Goal: Transaction & Acquisition: Book appointment/travel/reservation

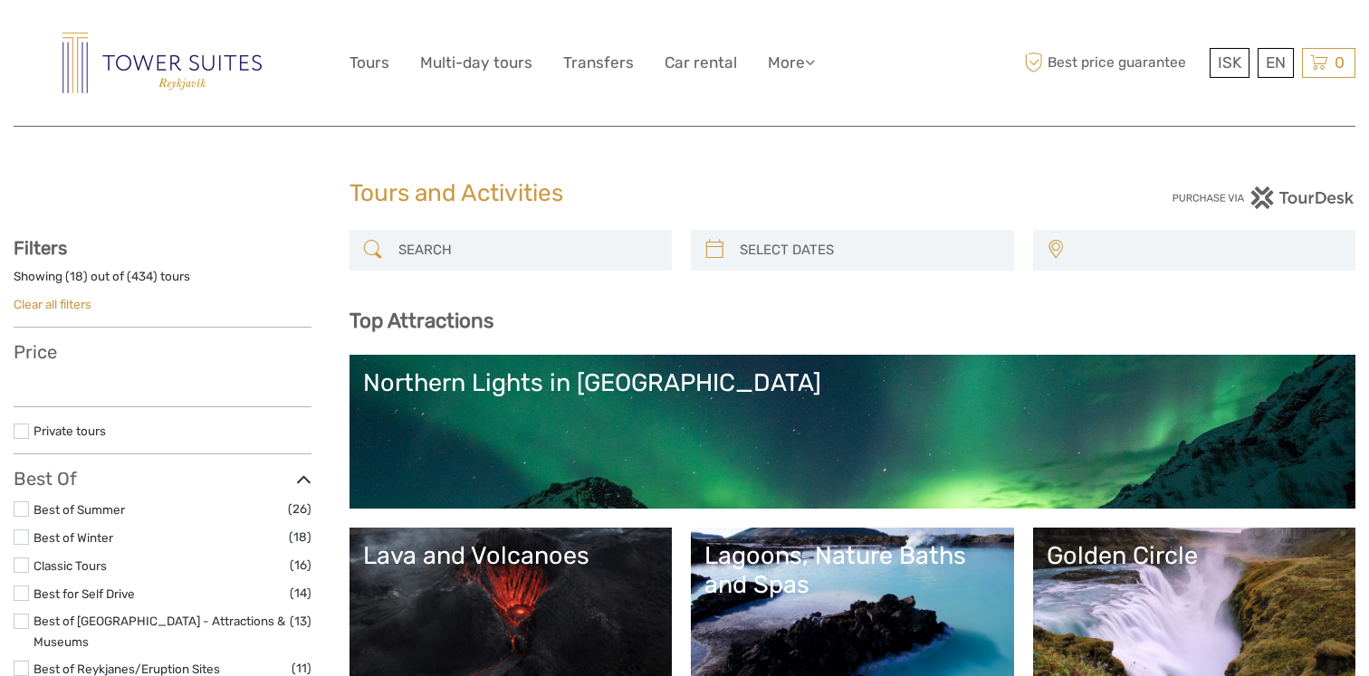
select select
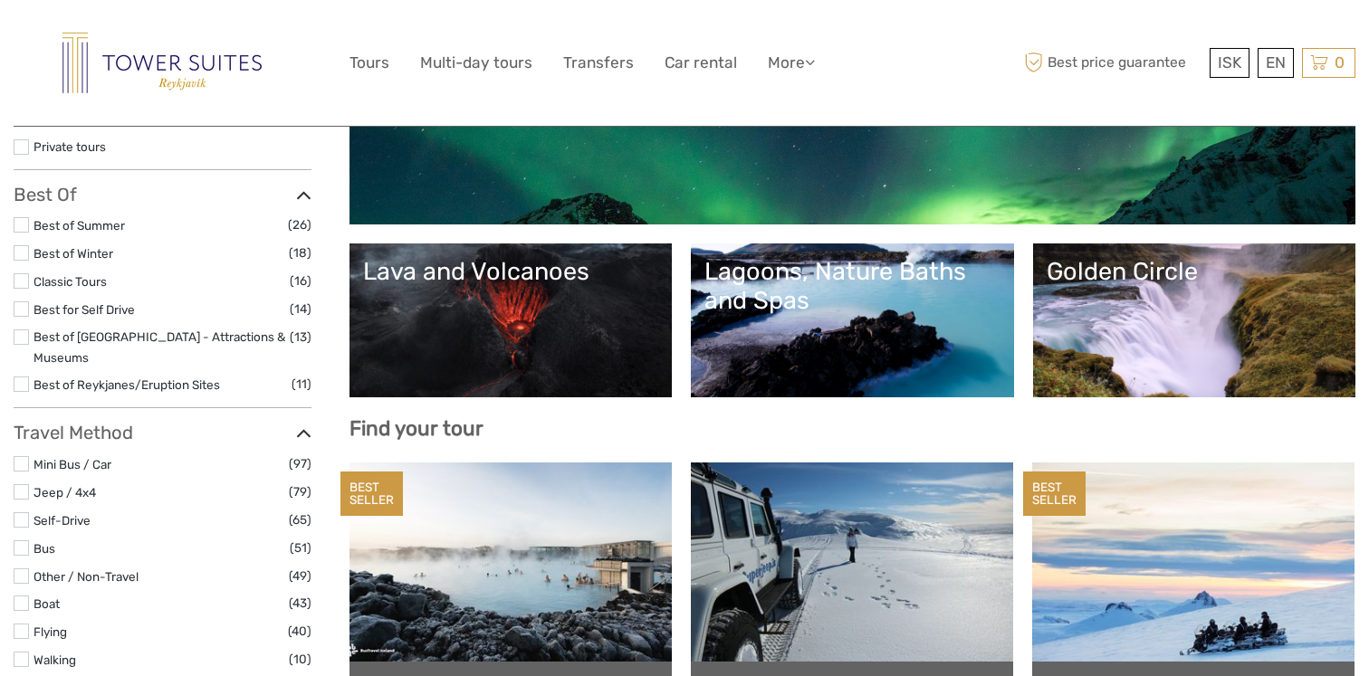
select select
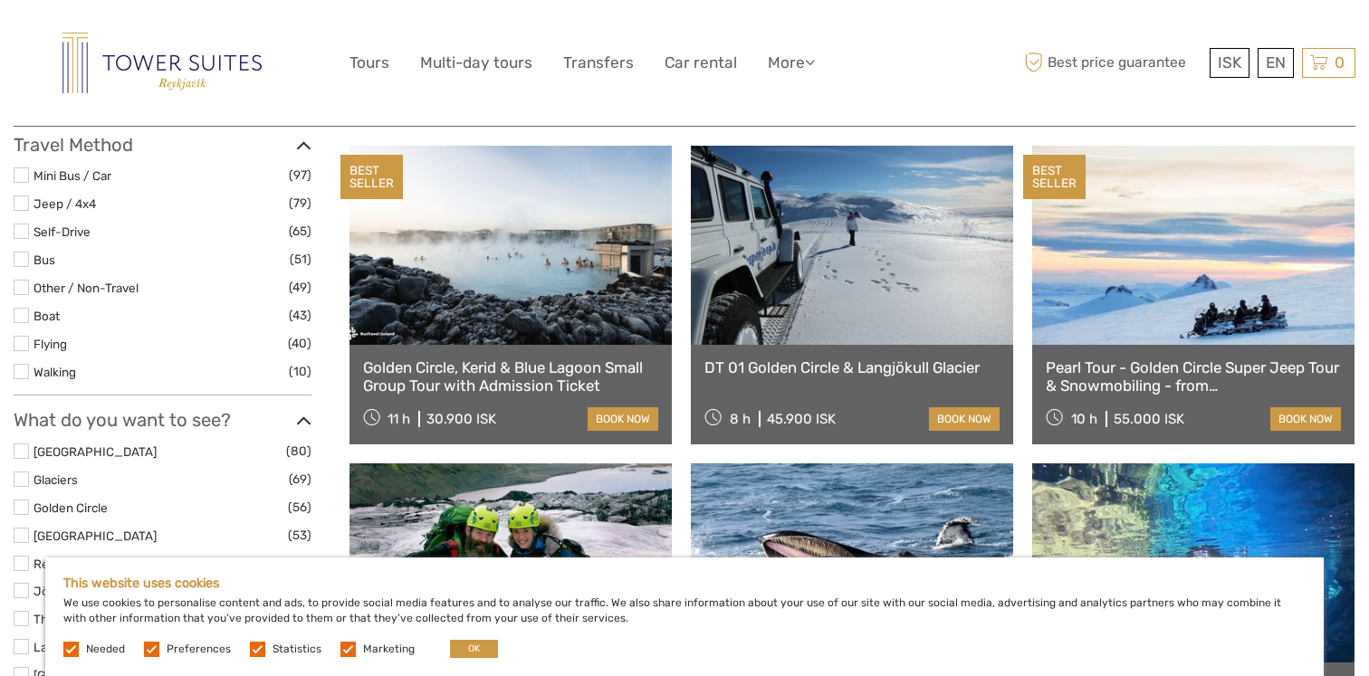
scroll to position [612, 0]
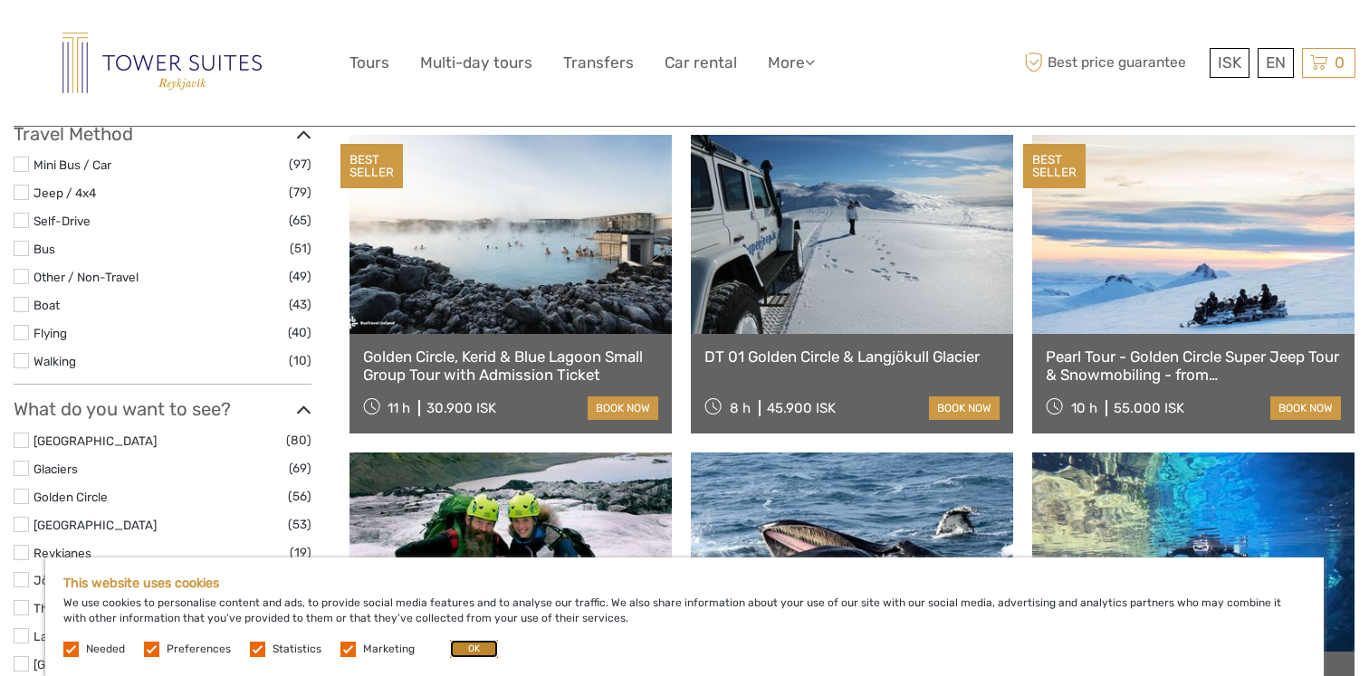
click at [469, 645] on button "OK" at bounding box center [474, 649] width 48 height 18
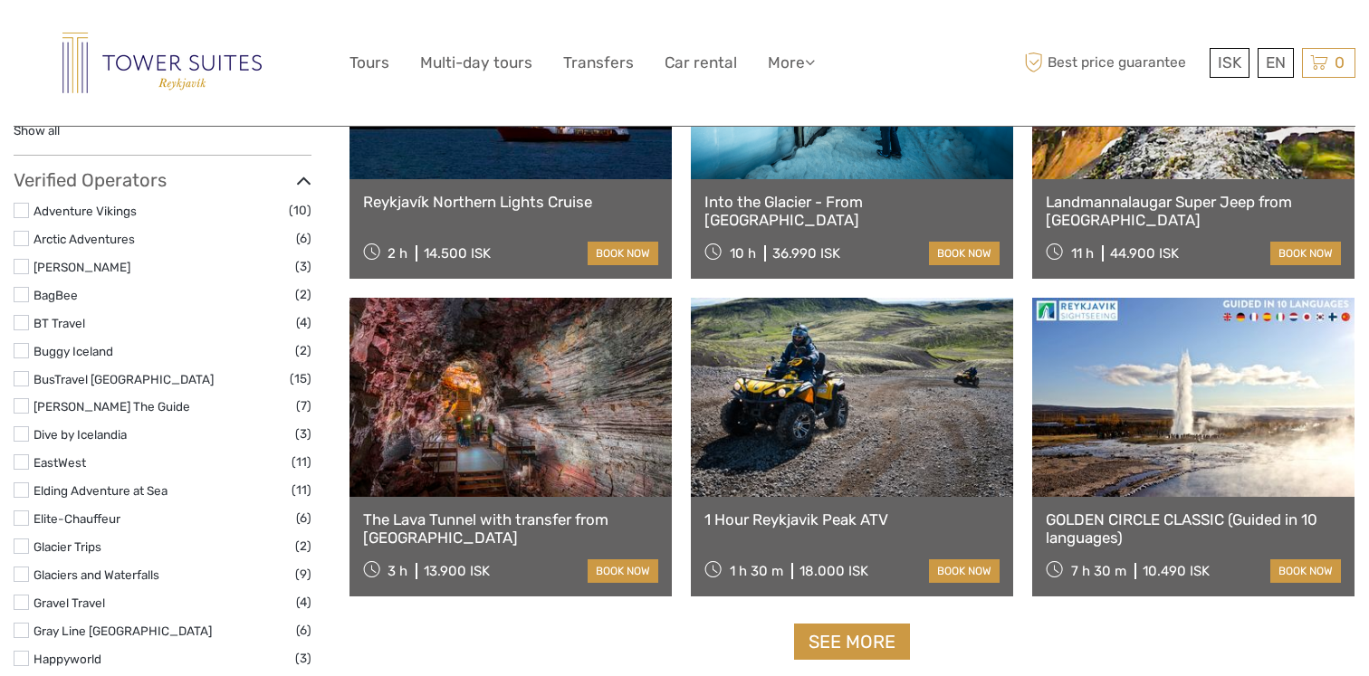
scroll to position [2036, 0]
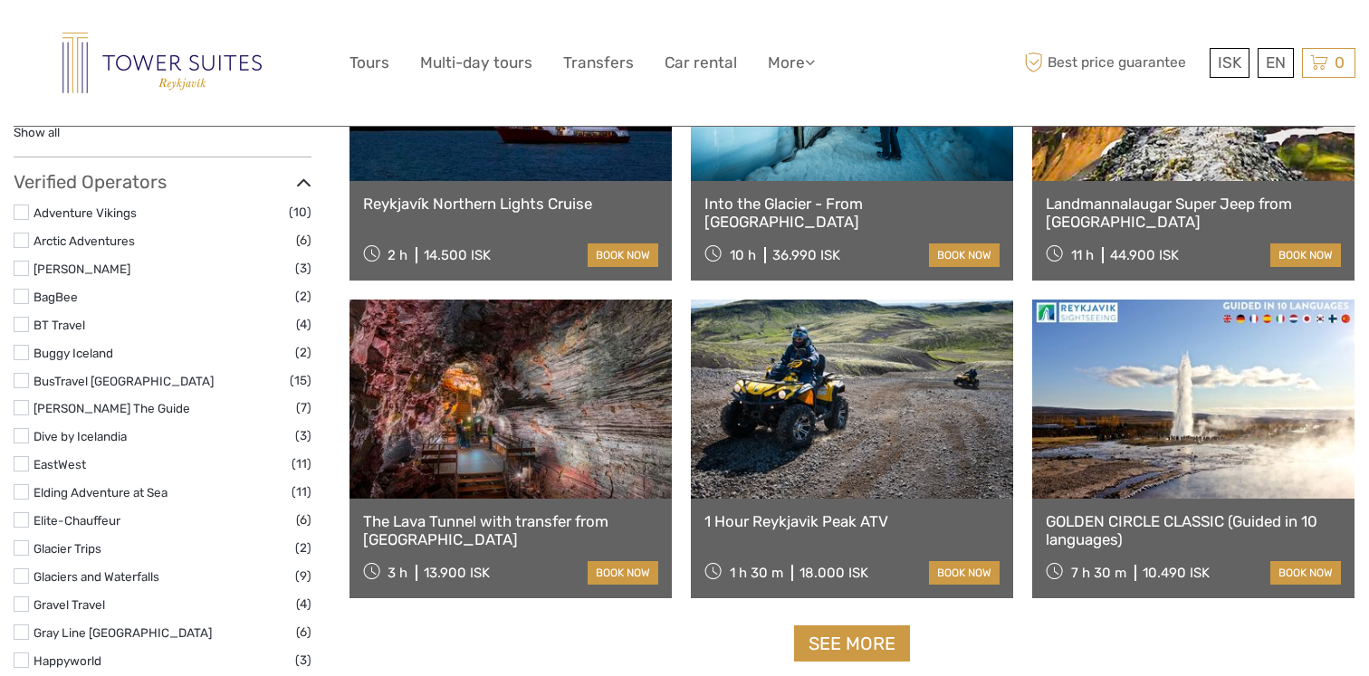
click at [530, 416] on link at bounding box center [510, 399] width 322 height 199
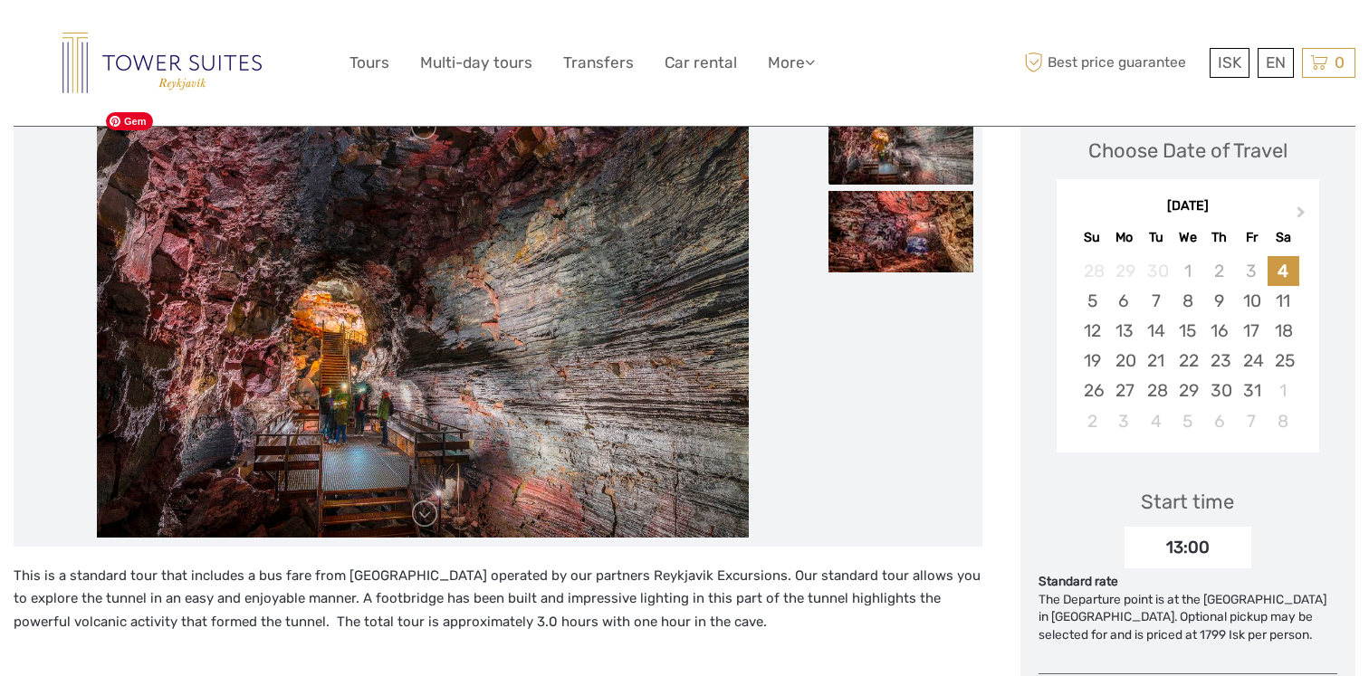
scroll to position [262, 0]
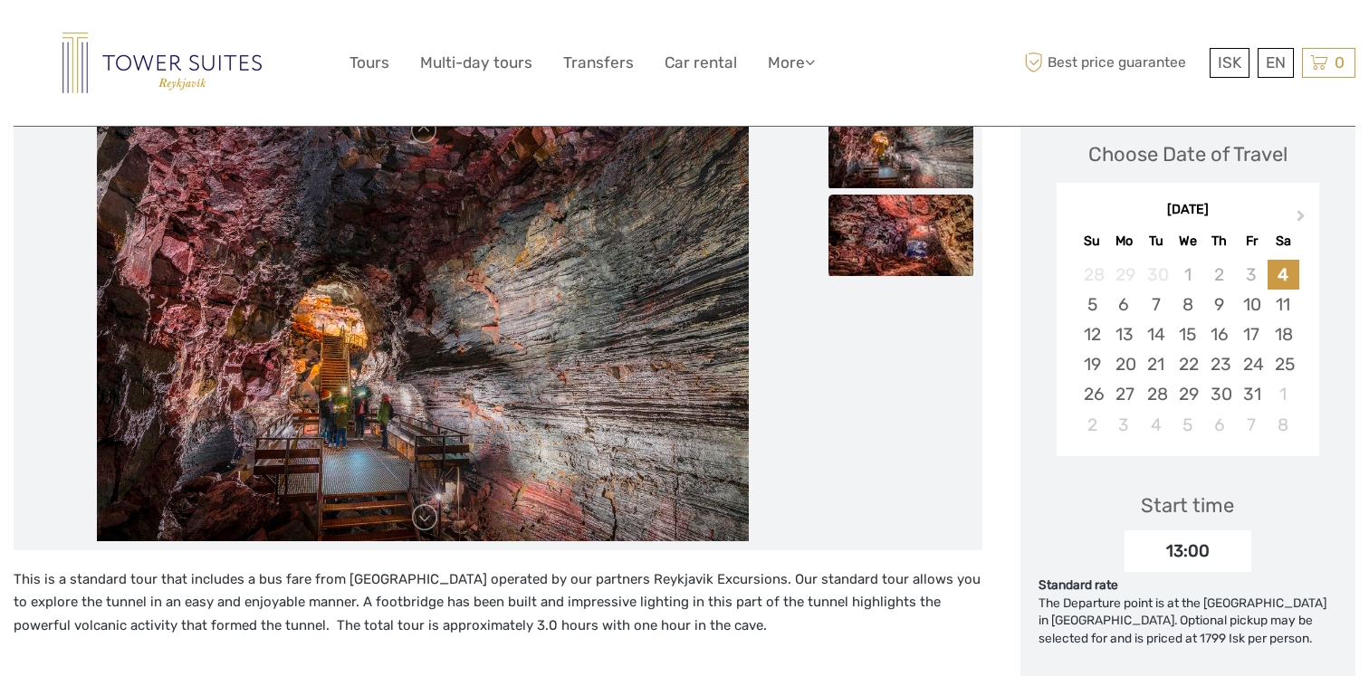
click at [893, 253] on img at bounding box center [900, 235] width 145 height 81
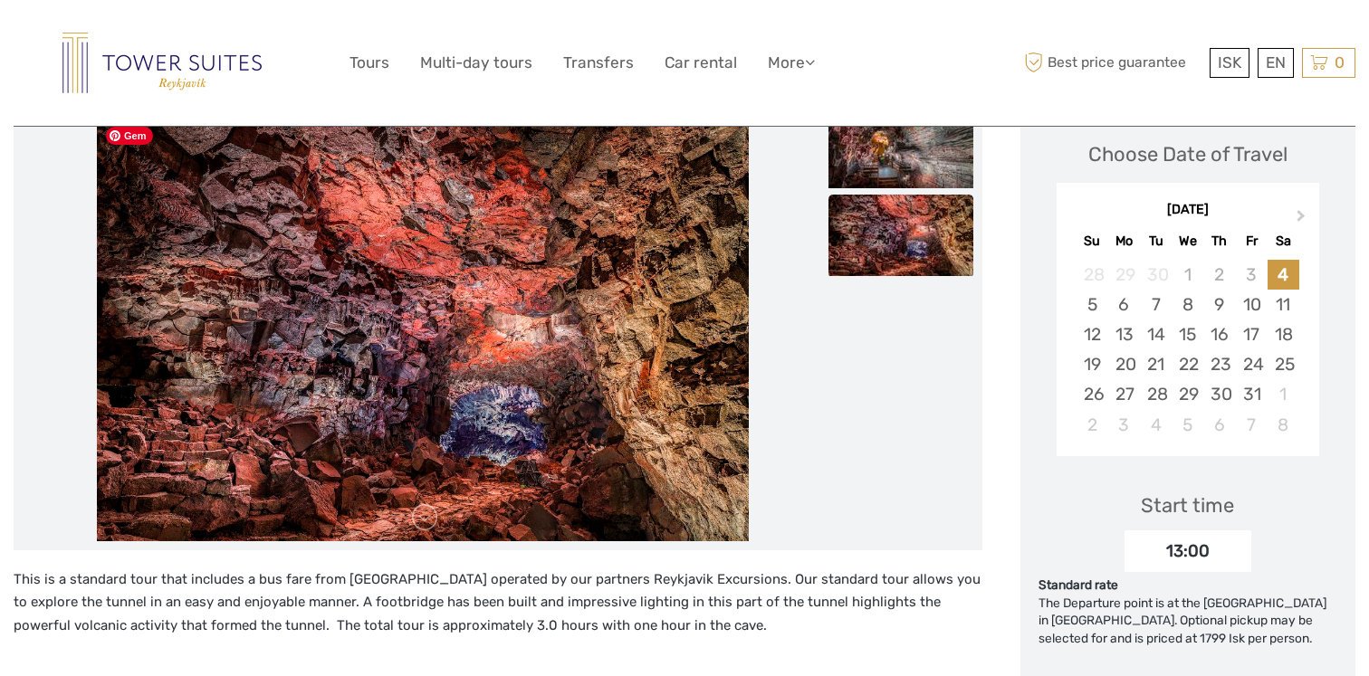
scroll to position [0, 0]
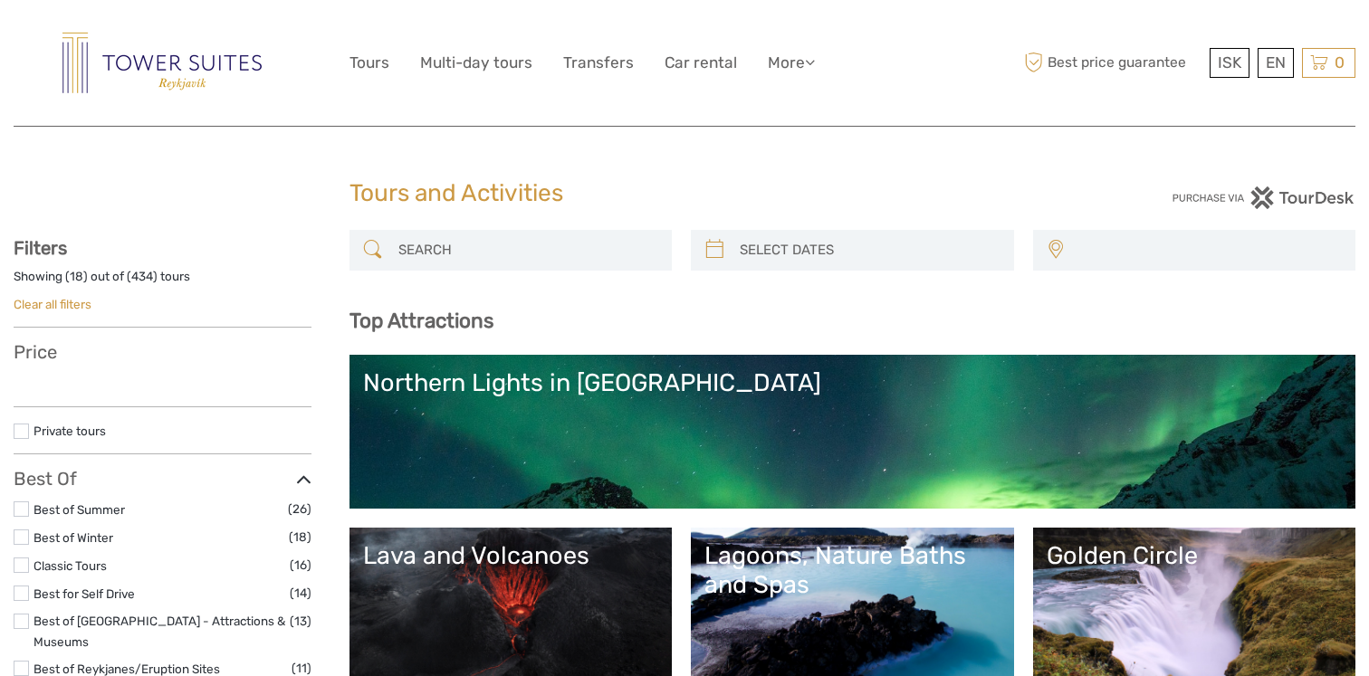
select select
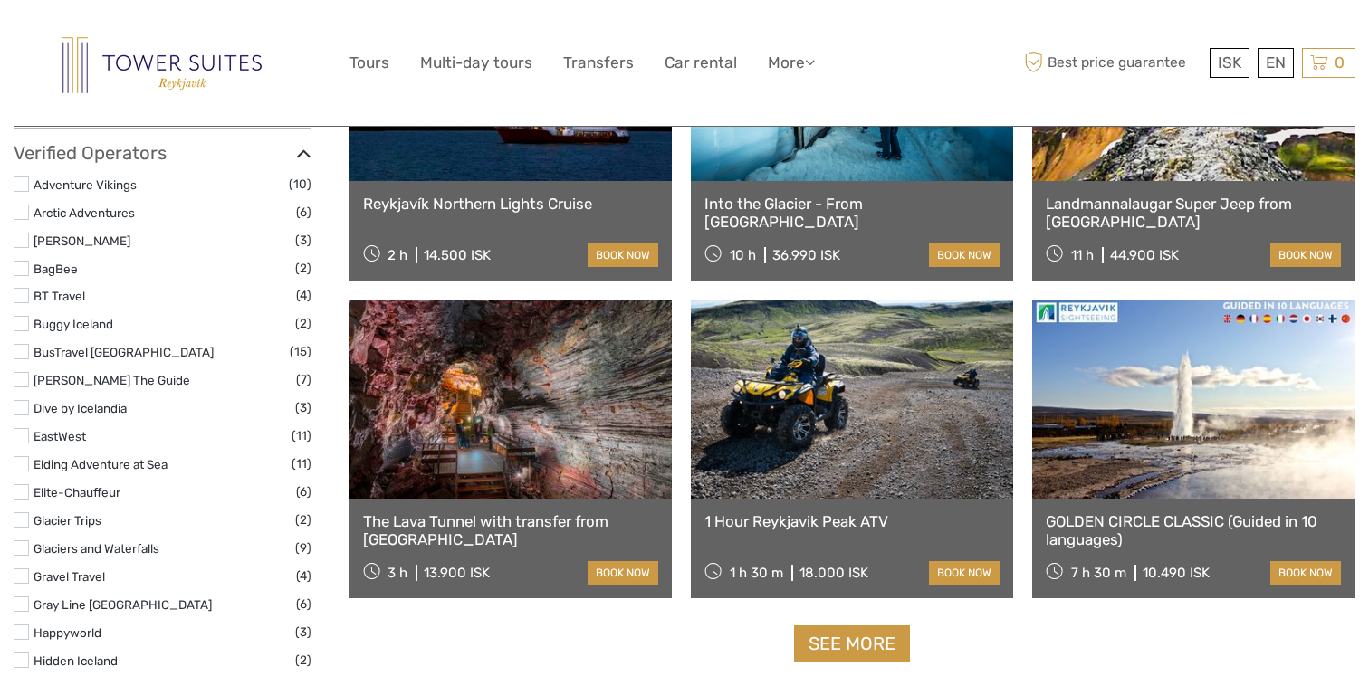
select select
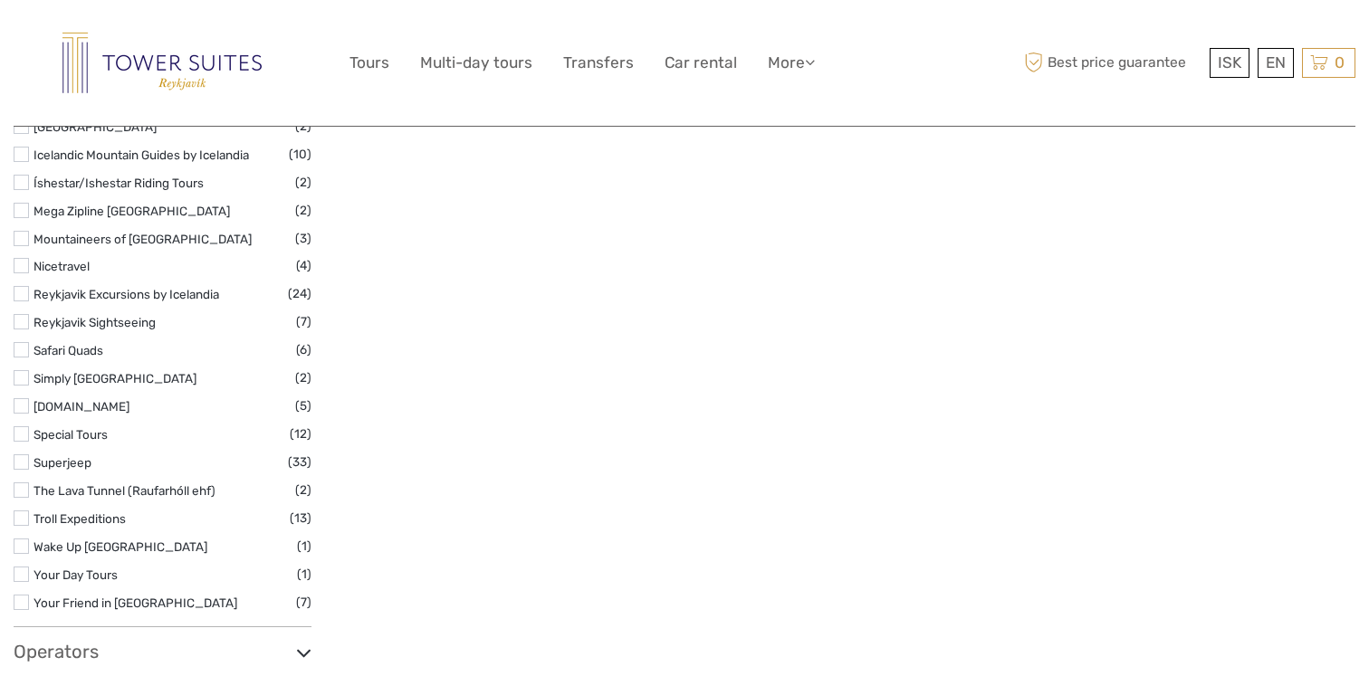
scroll to position [2628, 0]
click at [108, 538] on link "Wake Up Reykjavik" at bounding box center [120, 545] width 174 height 14
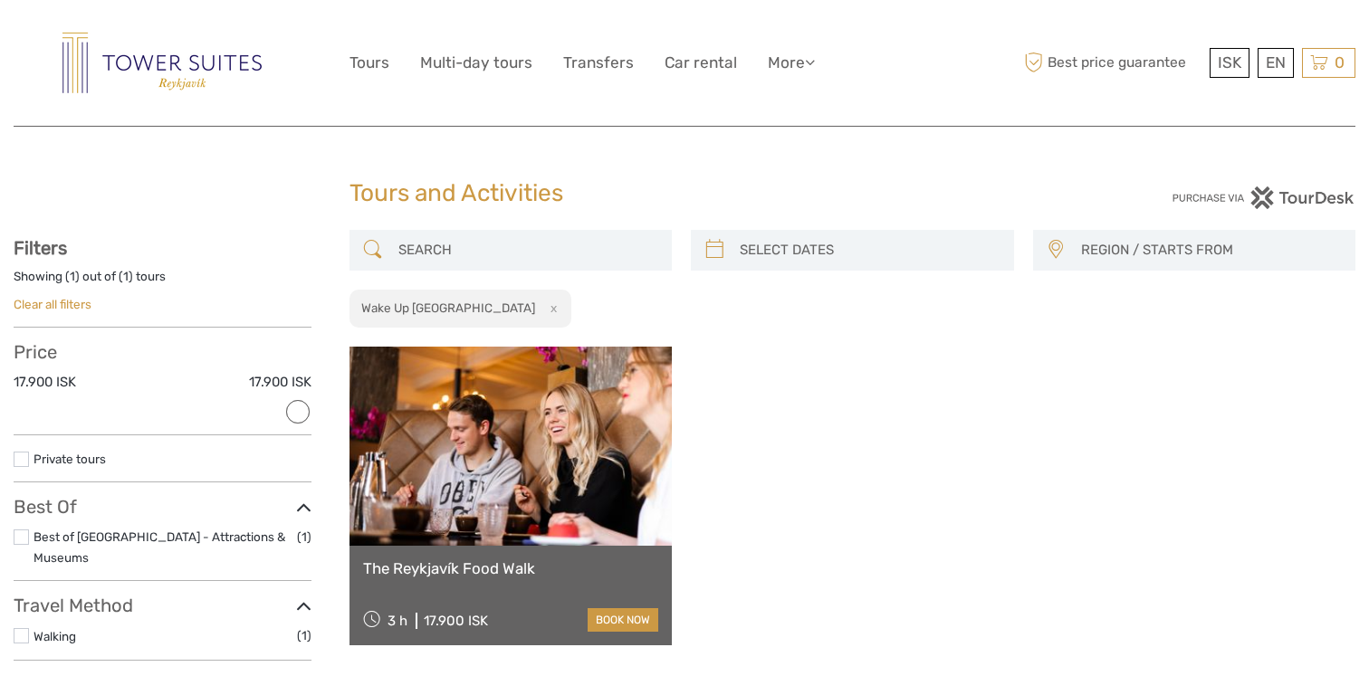
type input "04/10/2025"
click at [806, 253] on input "search" at bounding box center [868, 250] width 272 height 32
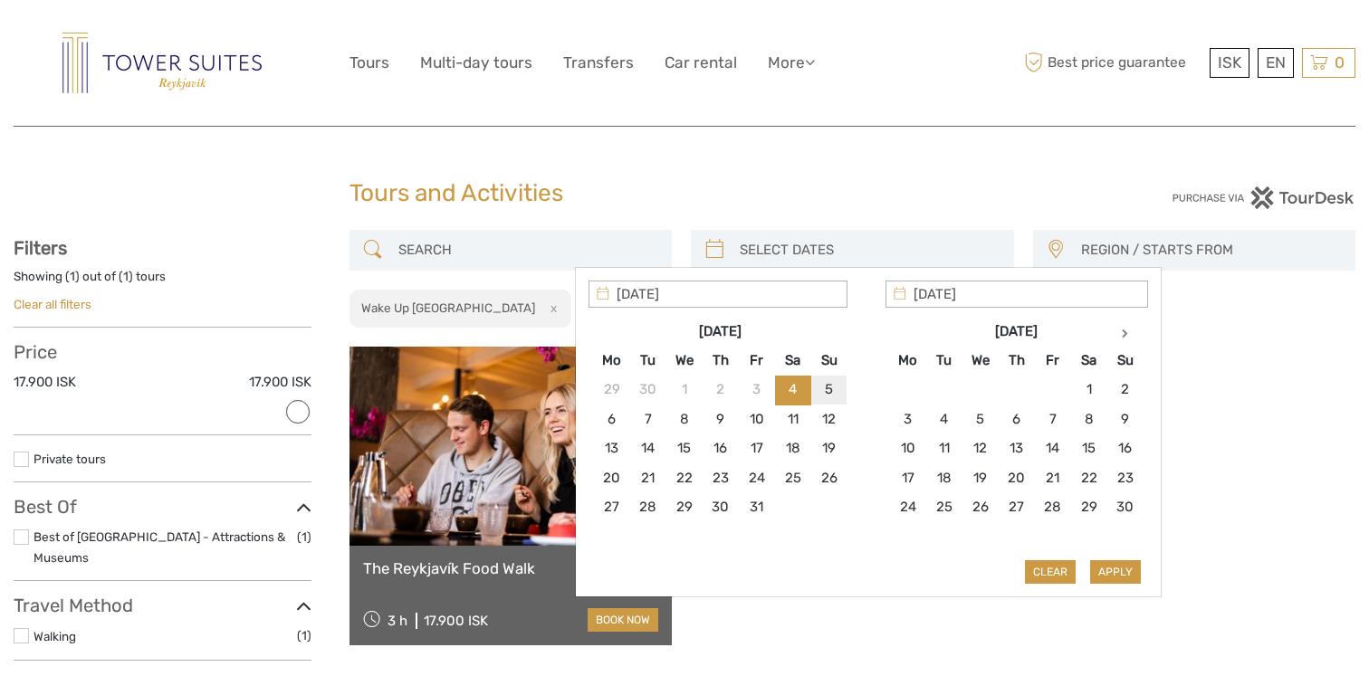
type input "05/10/2025"
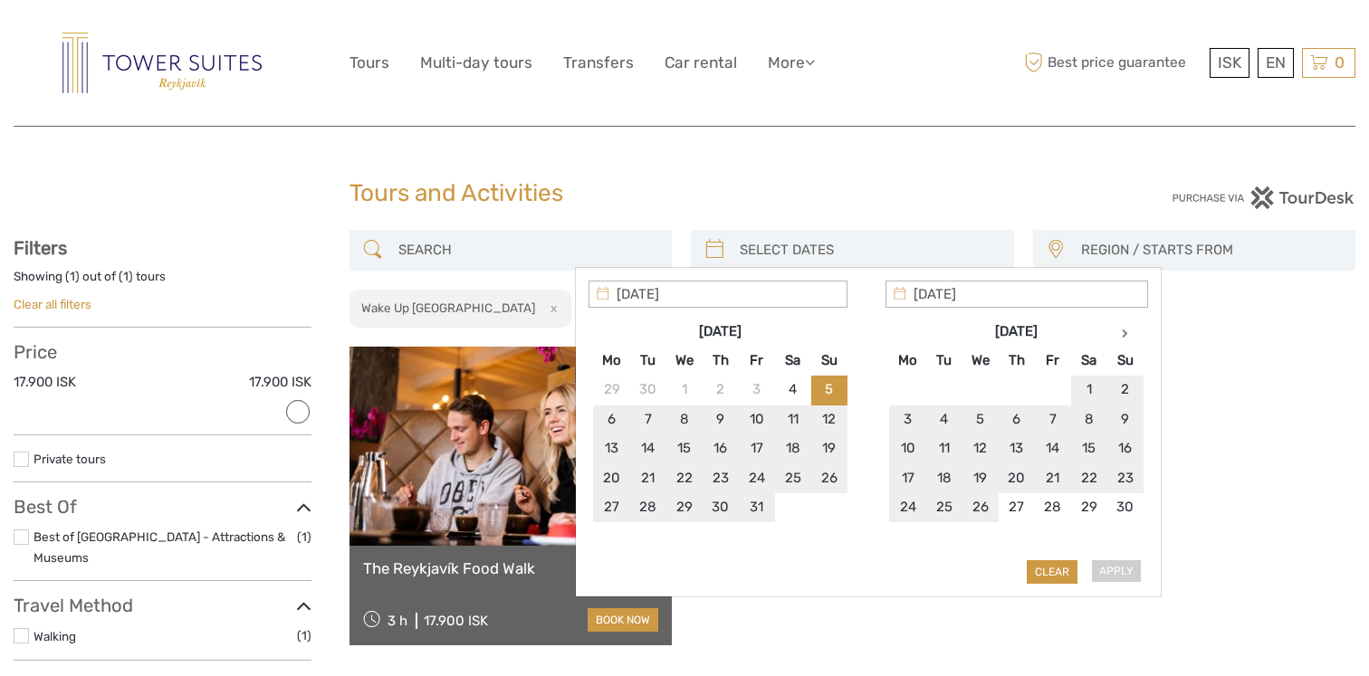
click at [1113, 575] on div "Apply Clear" at bounding box center [867, 433] width 559 height 304
type input "05/10/2025"
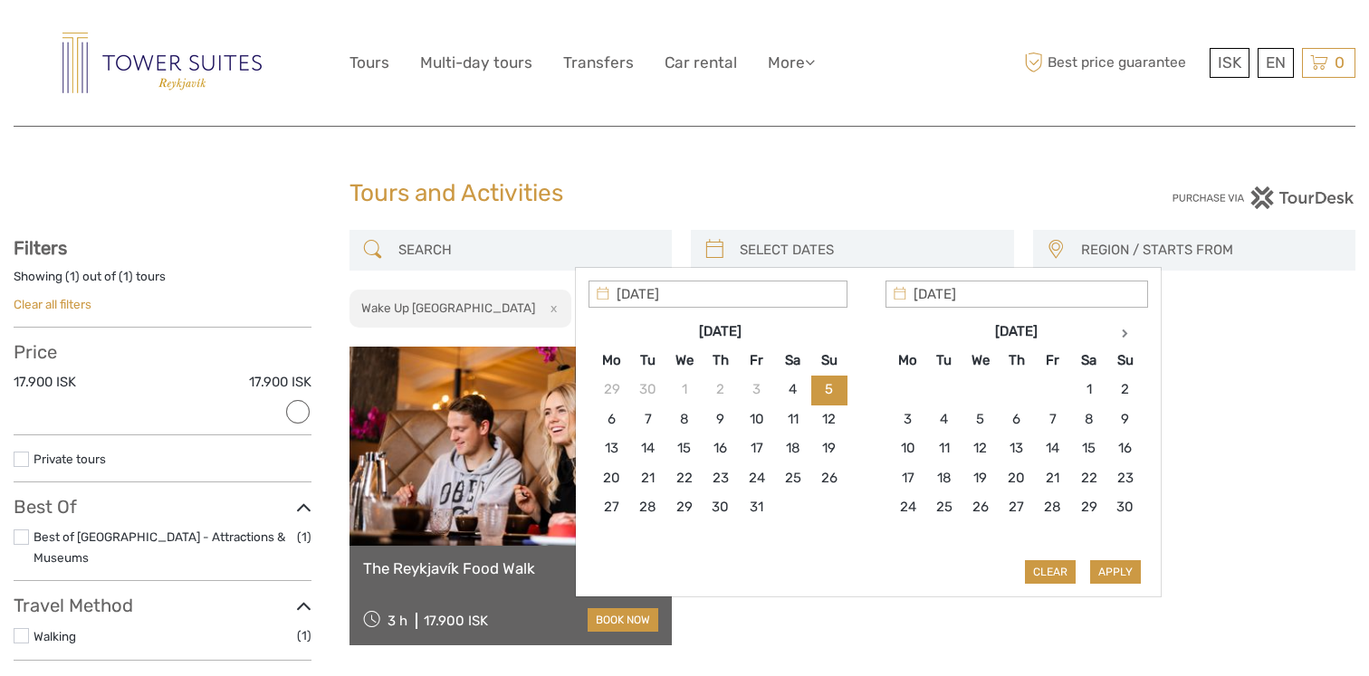
type input "05/10/2025"
click at [1124, 572] on button "Apply" at bounding box center [1115, 572] width 51 height 24
type input "05/10/2025 - 05/10/2025"
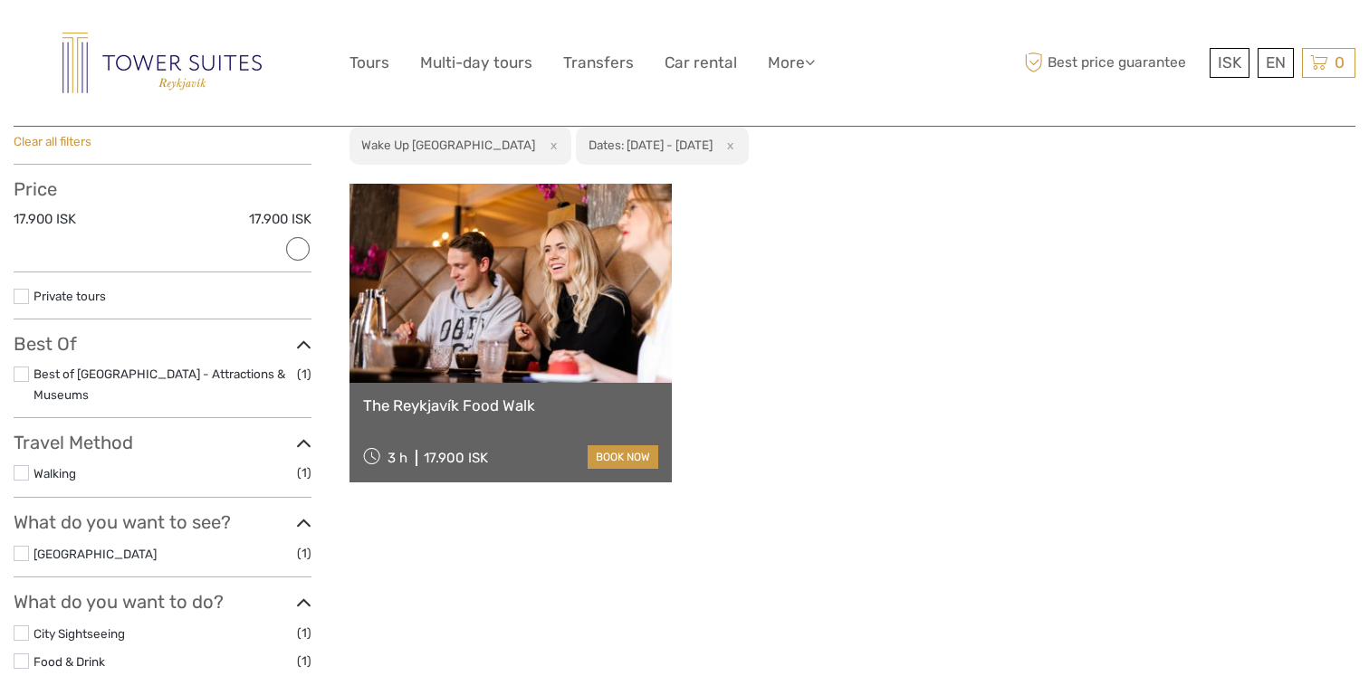
scroll to position [165, 0]
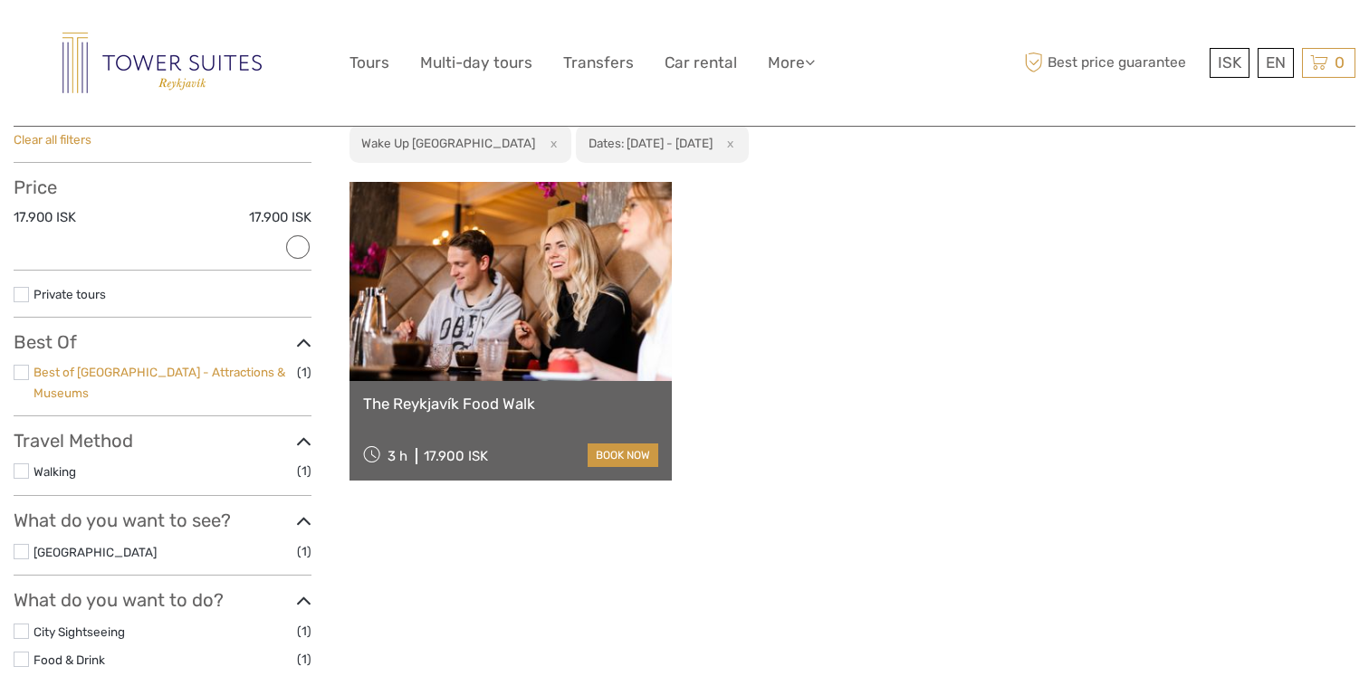
click at [212, 372] on link "Best of [GEOGRAPHIC_DATA] - Attractions & Museums" at bounding box center [159, 382] width 252 height 35
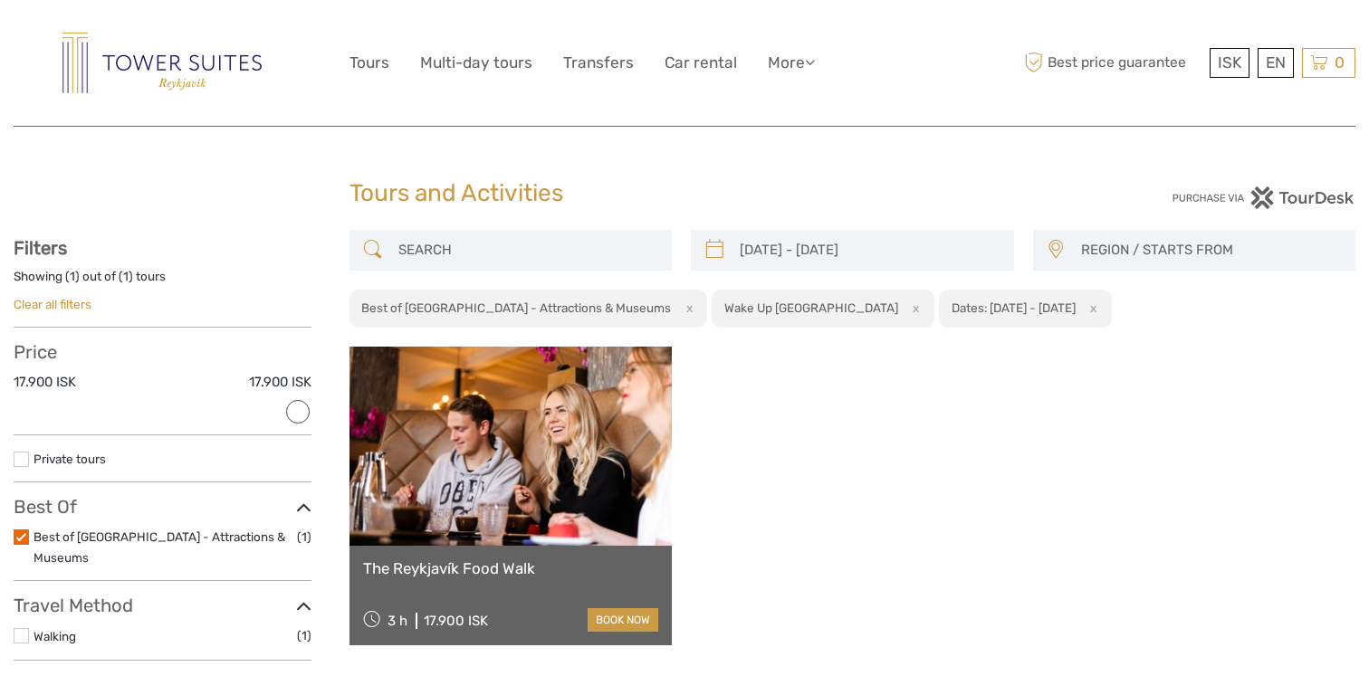
click at [68, 301] on link "Clear all filters" at bounding box center [53, 304] width 78 height 14
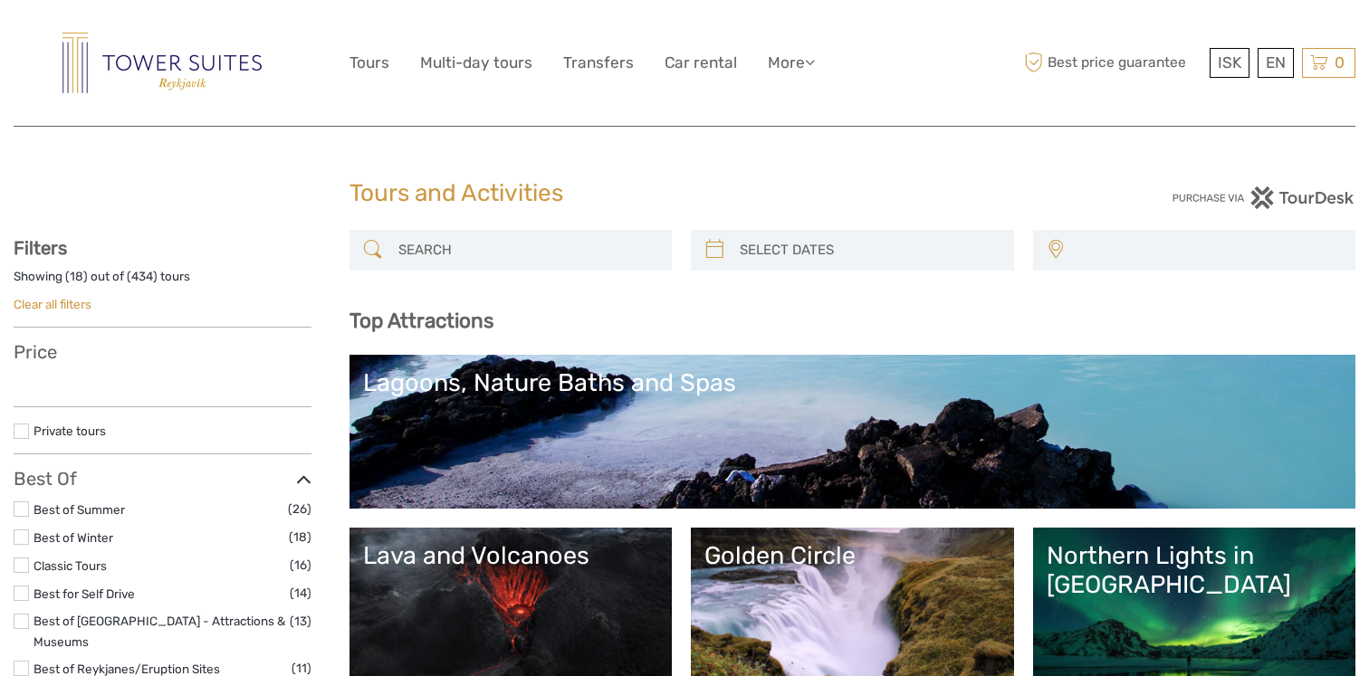
select select
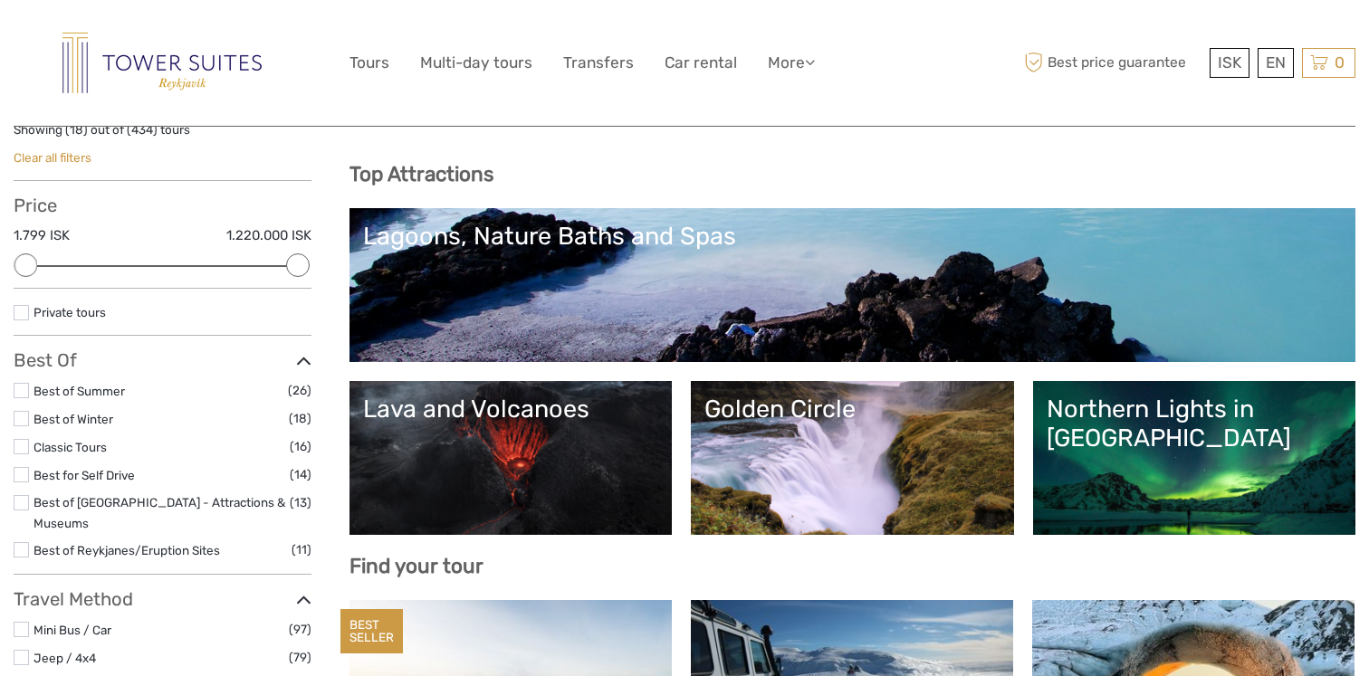
scroll to position [151, 0]
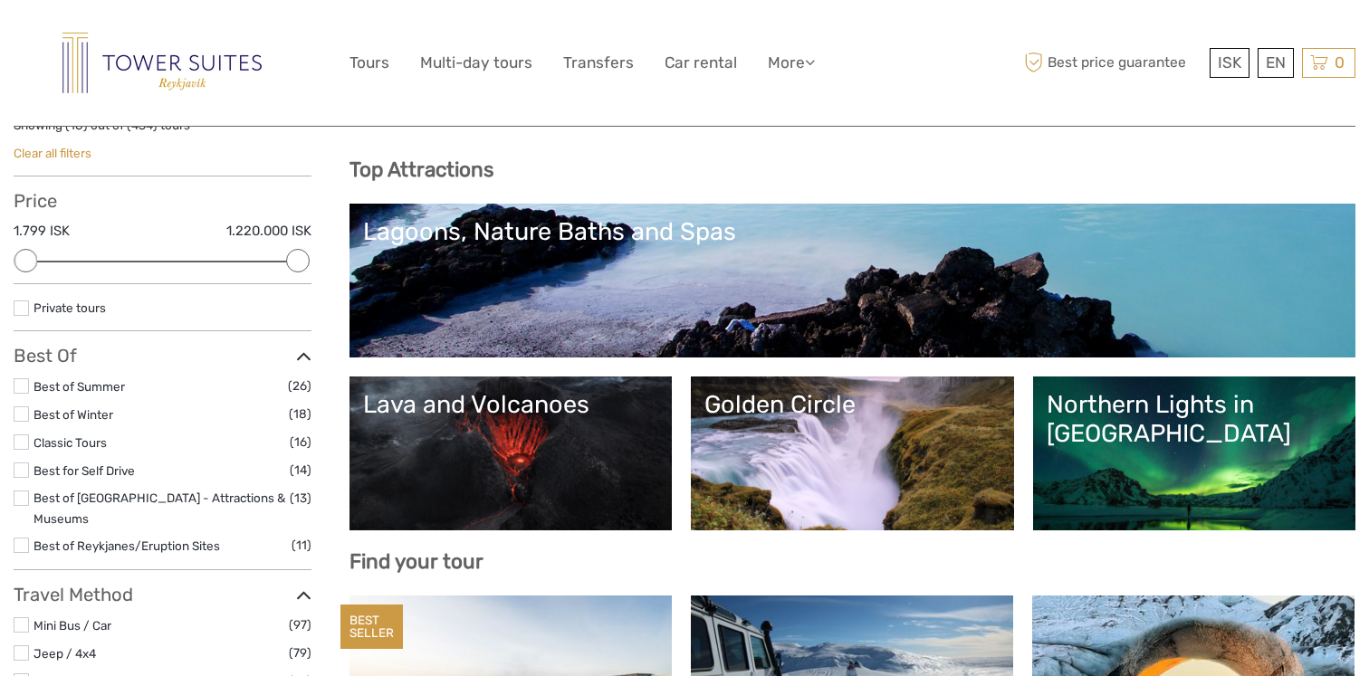
click at [1254, 424] on link "Northern Lights in Iceland" at bounding box center [1194, 453] width 296 height 127
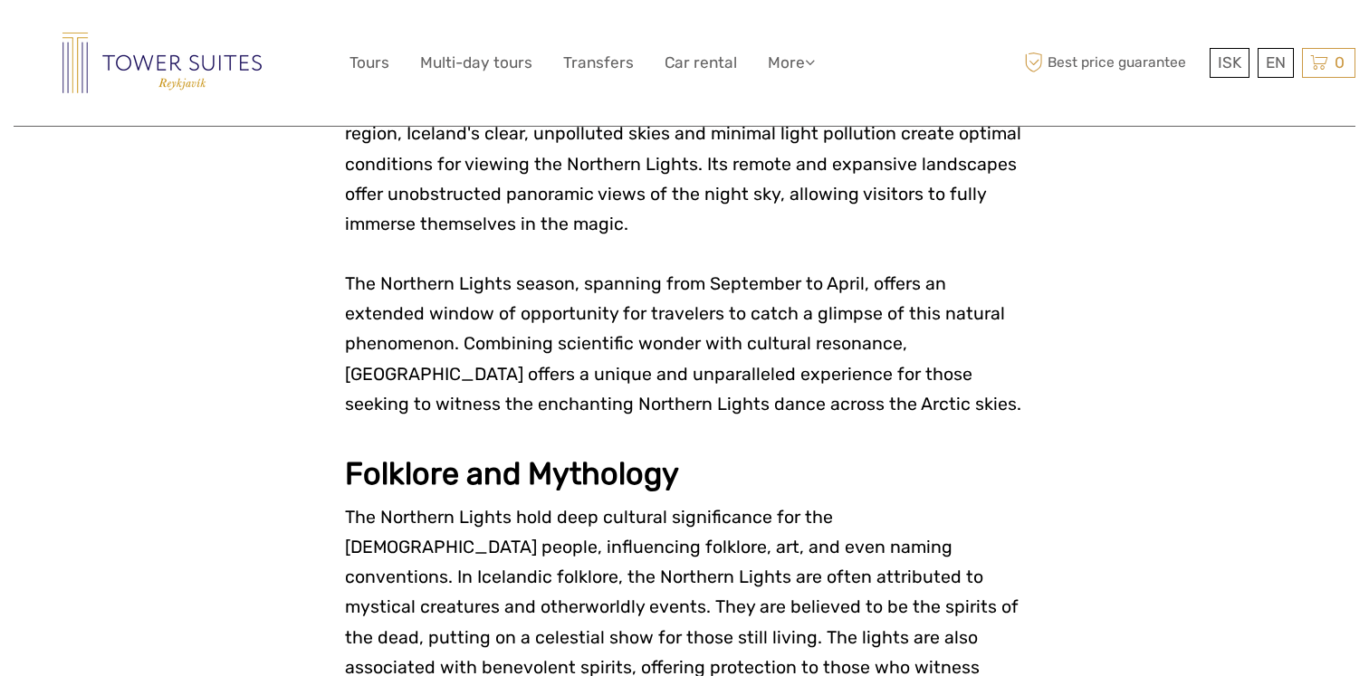
scroll to position [2185, 0]
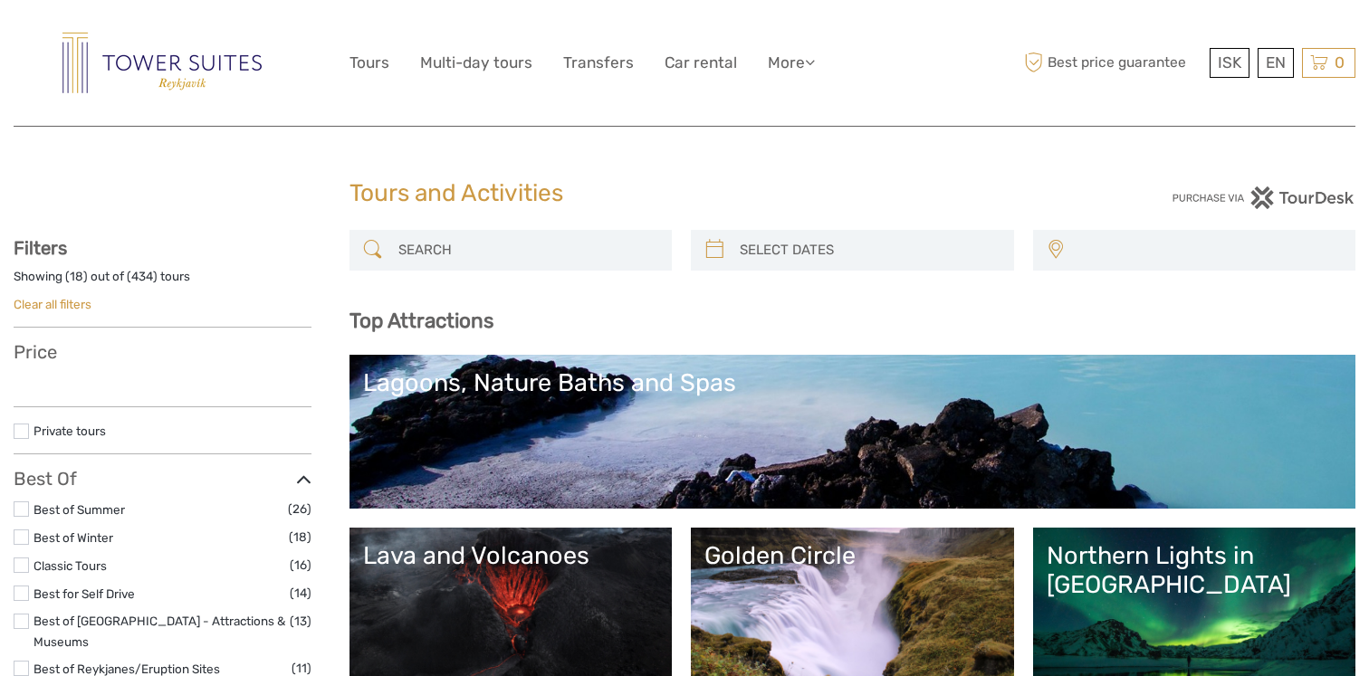
select select
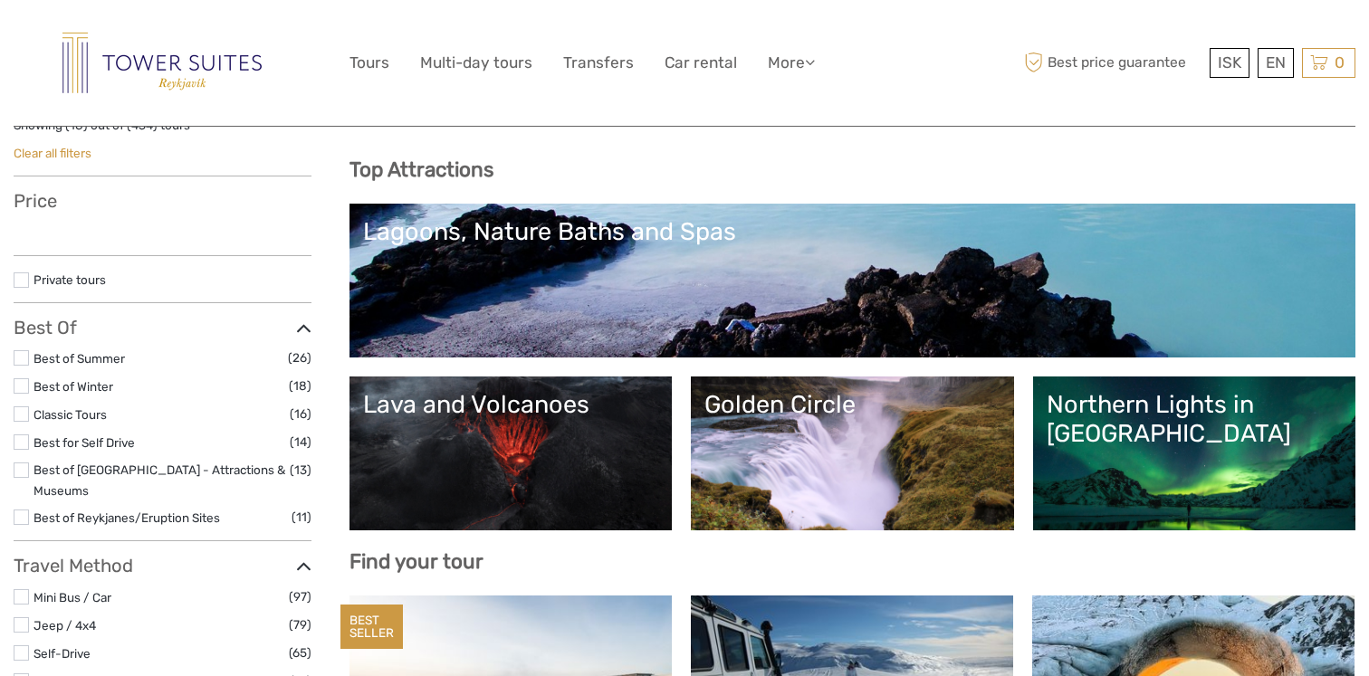
select select
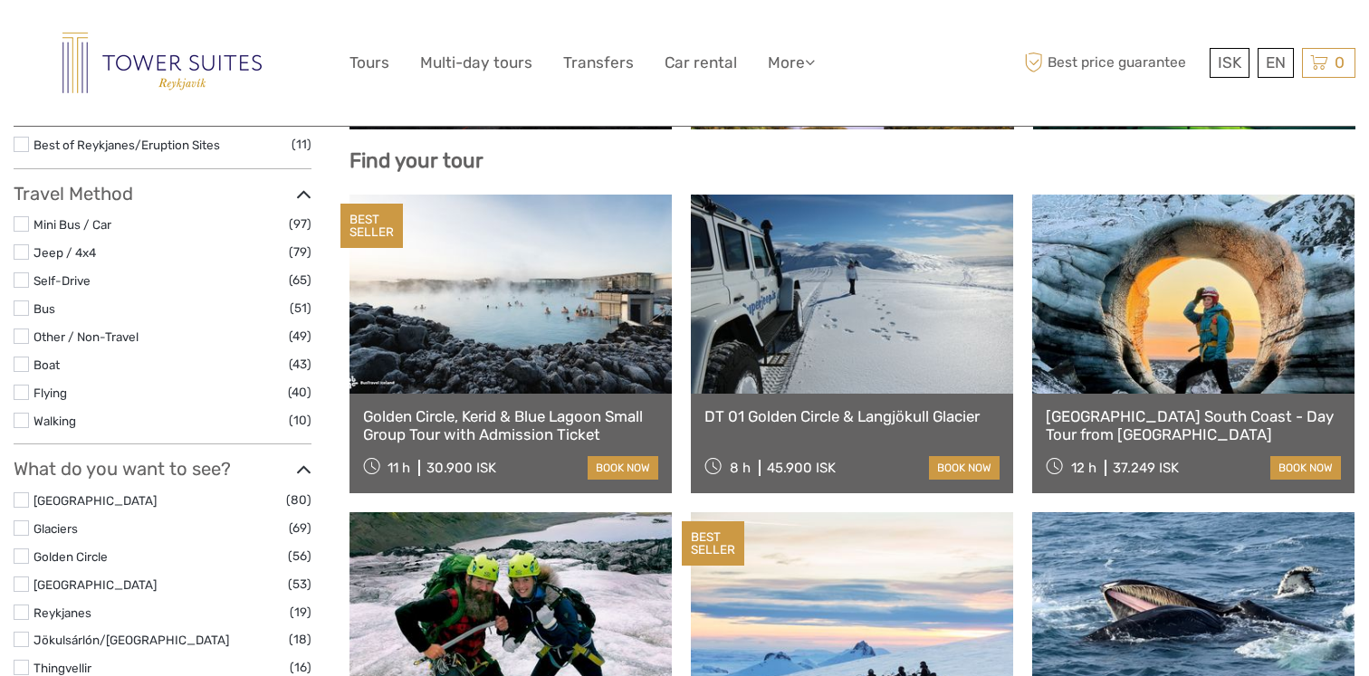
scroll to position [555, 0]
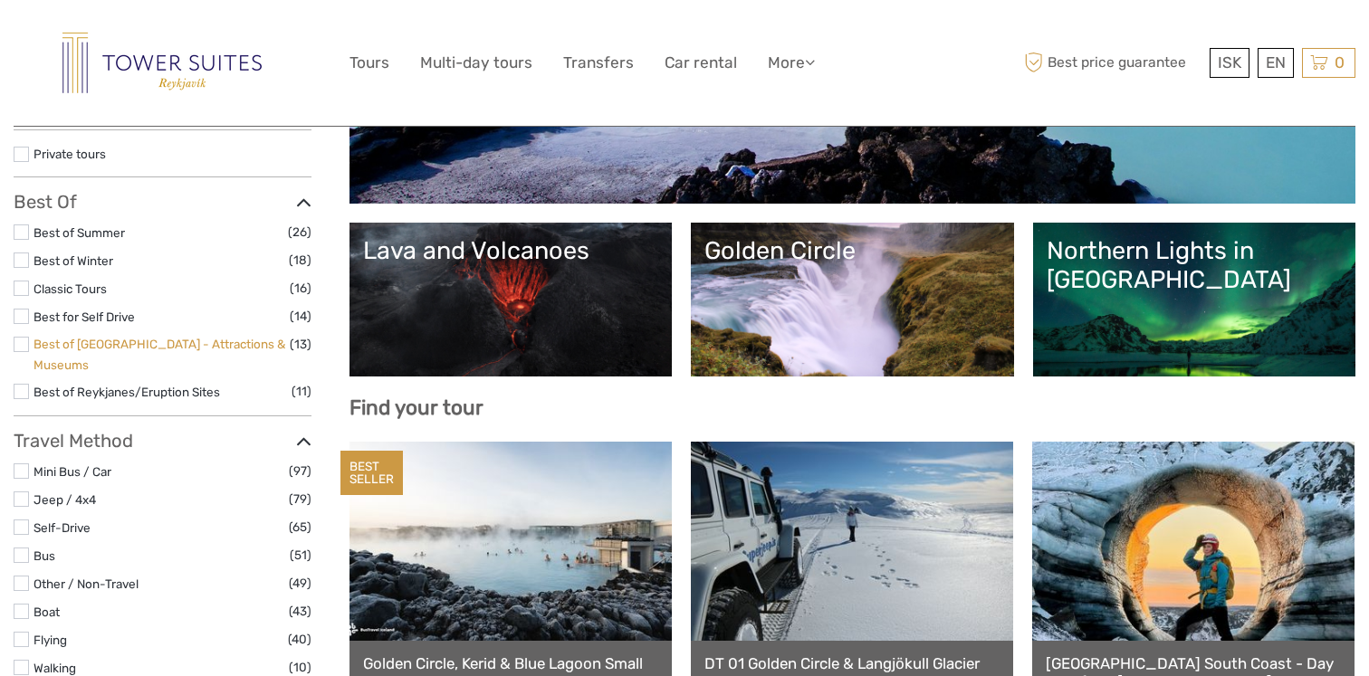
click at [135, 344] on link "Best of [GEOGRAPHIC_DATA] - Attractions & Museums" at bounding box center [159, 354] width 252 height 35
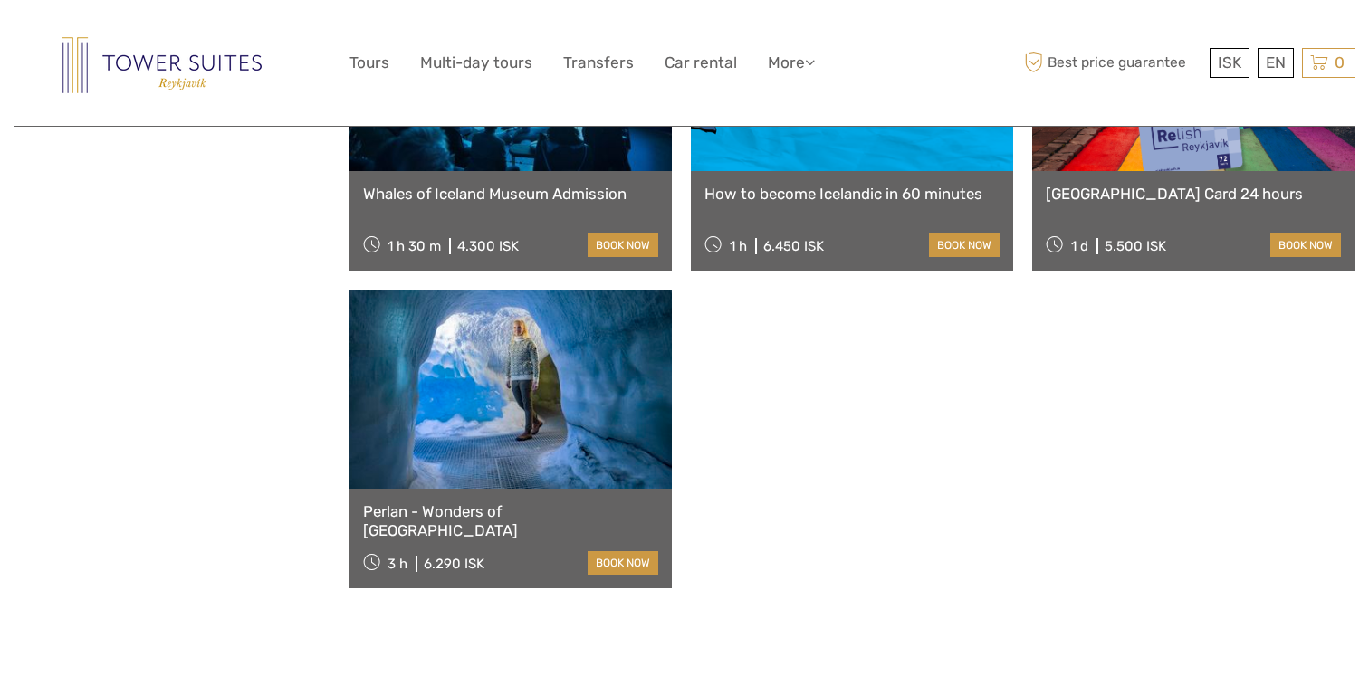
scroll to position [1329, 0]
click at [479, 372] on link at bounding box center [510, 388] width 322 height 199
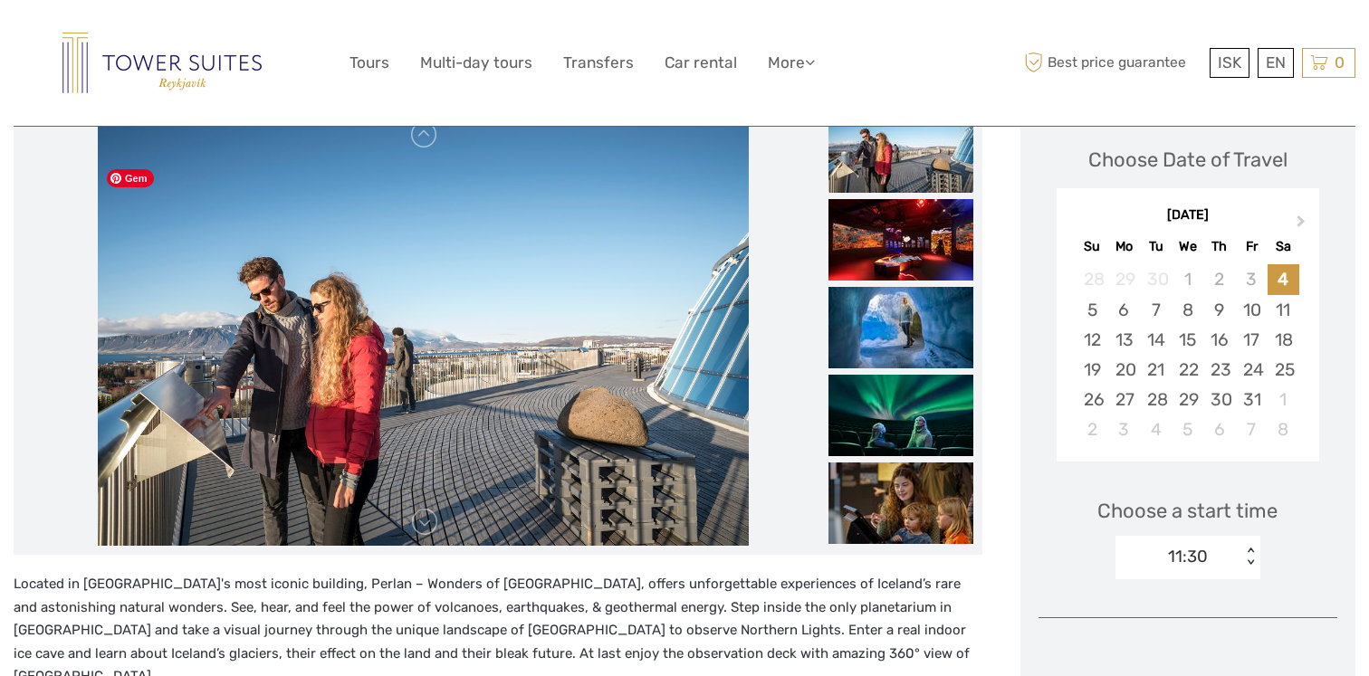
scroll to position [209, 0]
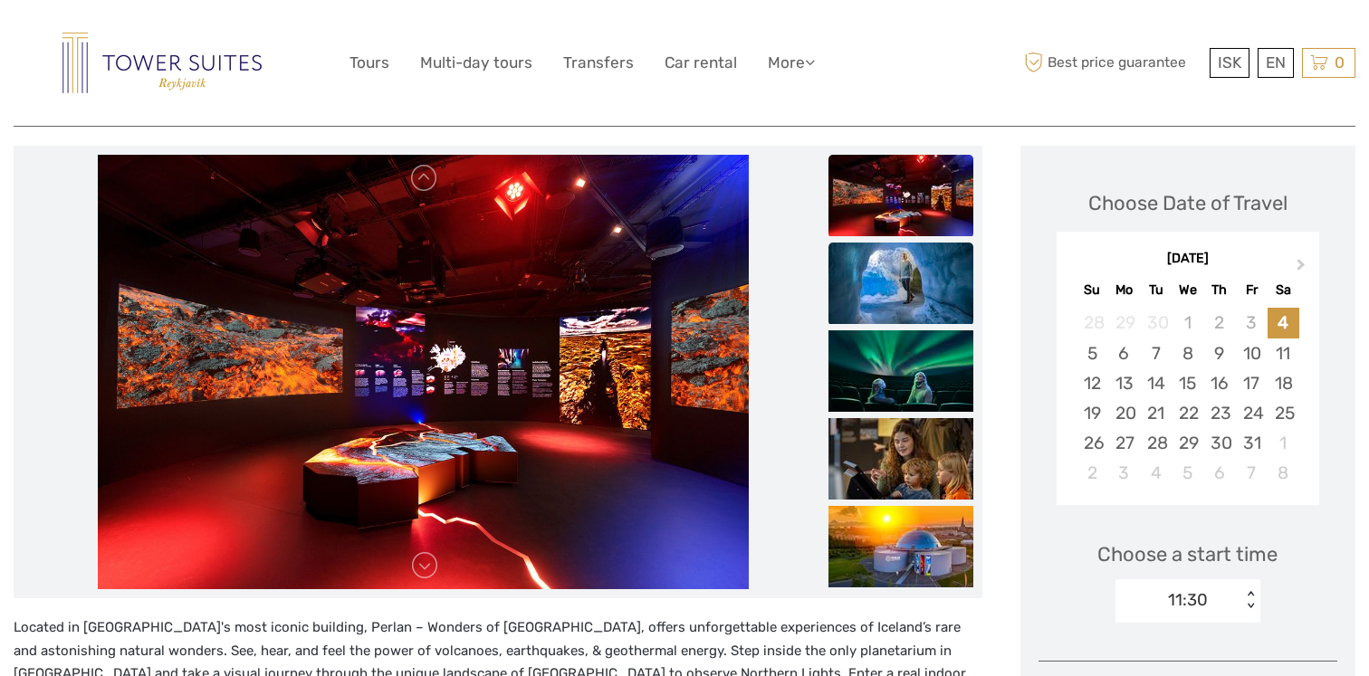
click at [890, 288] on img at bounding box center [900, 283] width 145 height 81
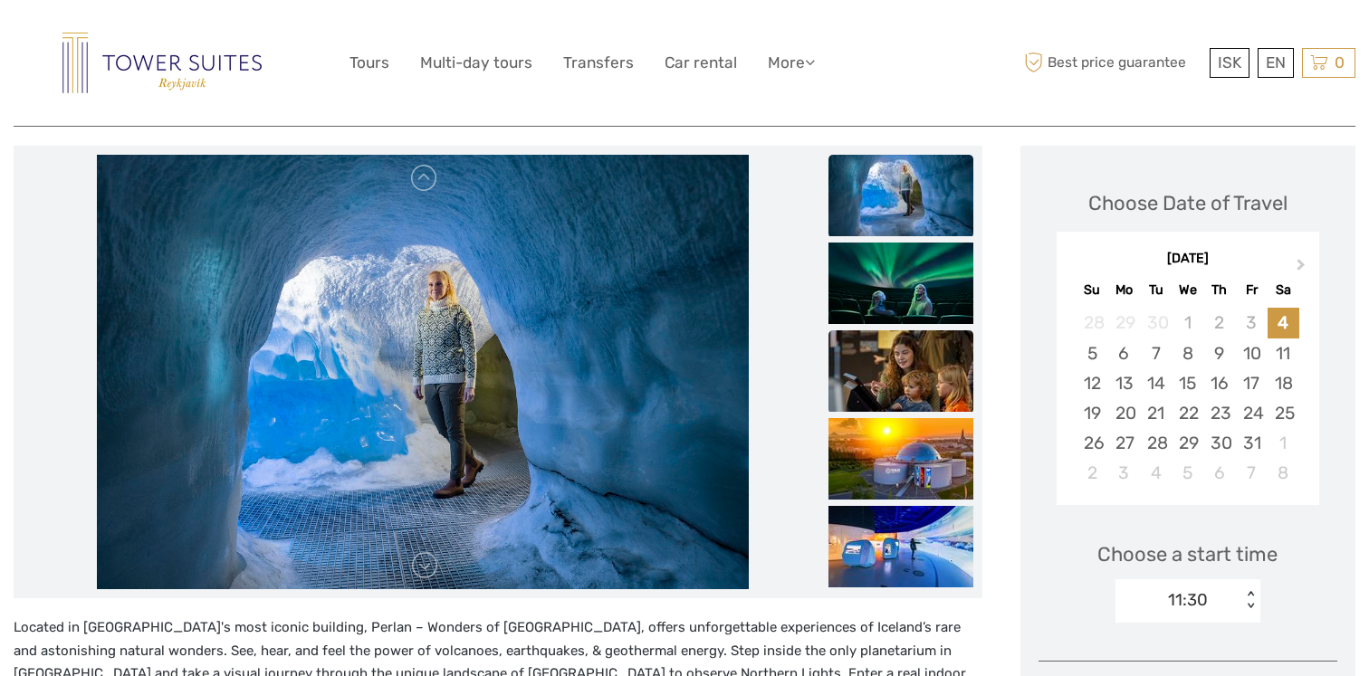
click at [902, 339] on img at bounding box center [900, 370] width 145 height 81
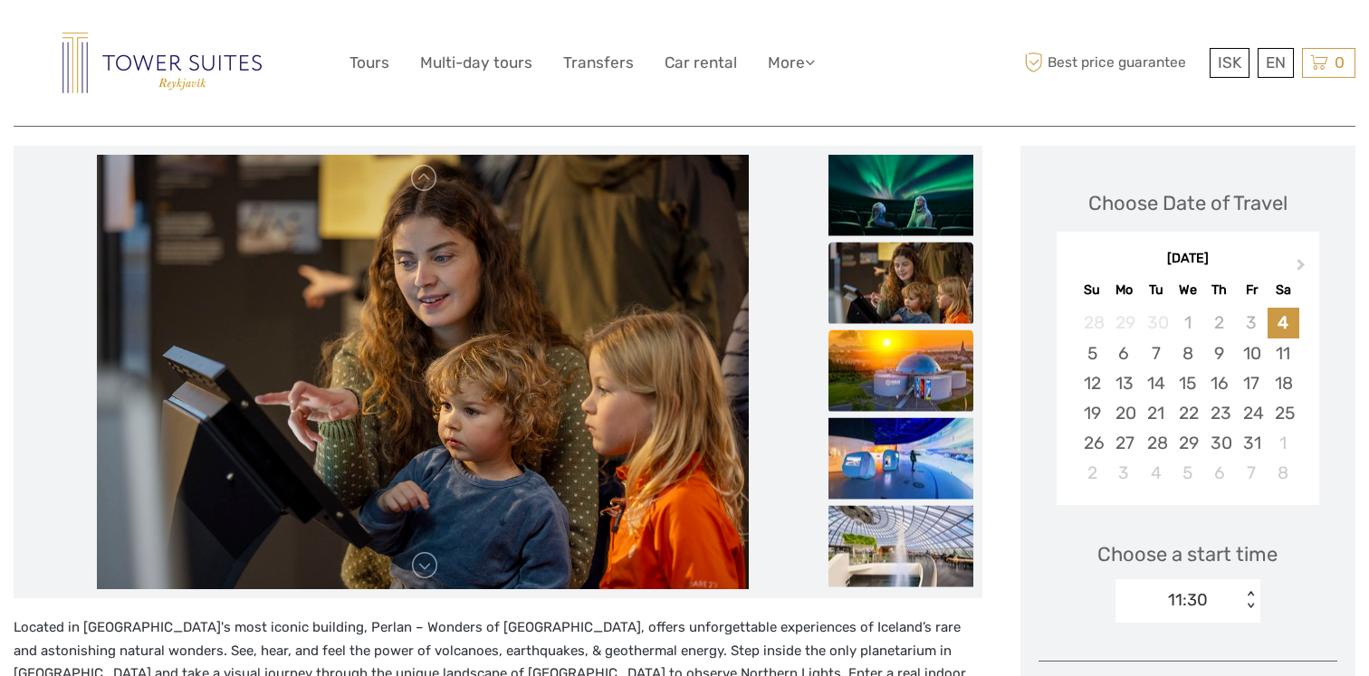
click at [886, 389] on img at bounding box center [900, 370] width 145 height 81
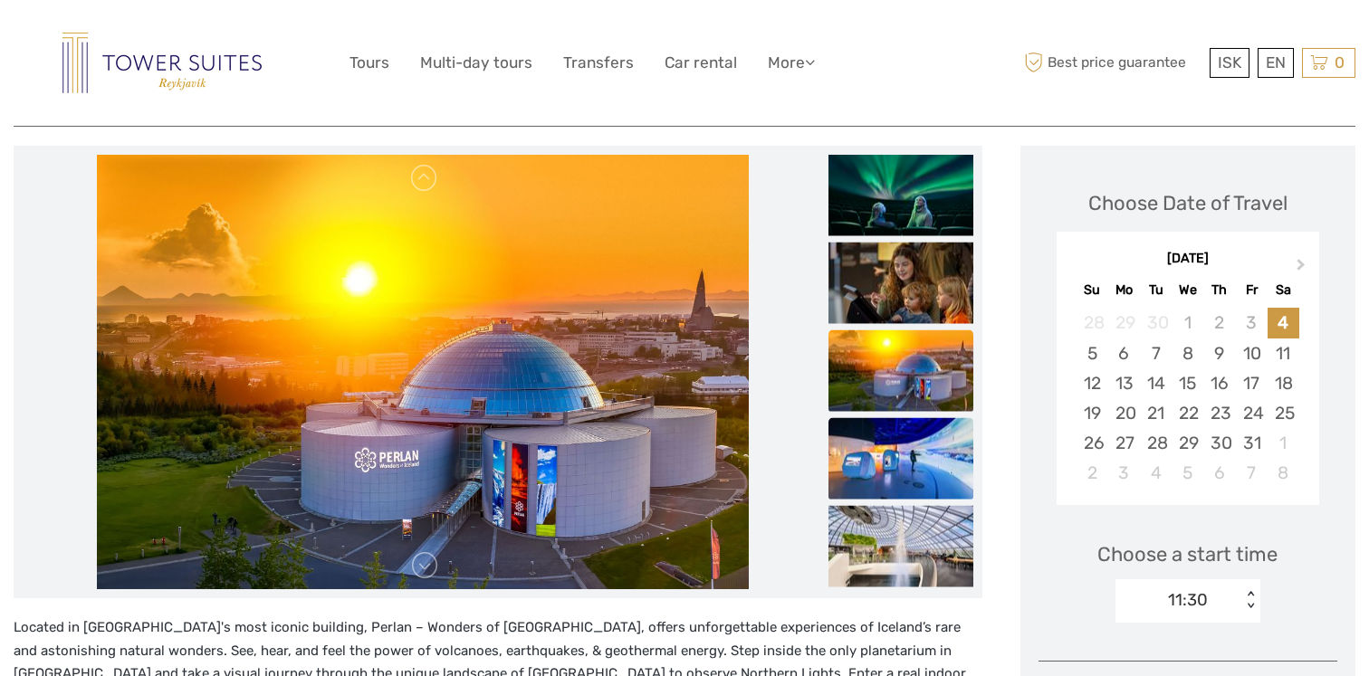
click at [878, 445] on img at bounding box center [900, 458] width 145 height 81
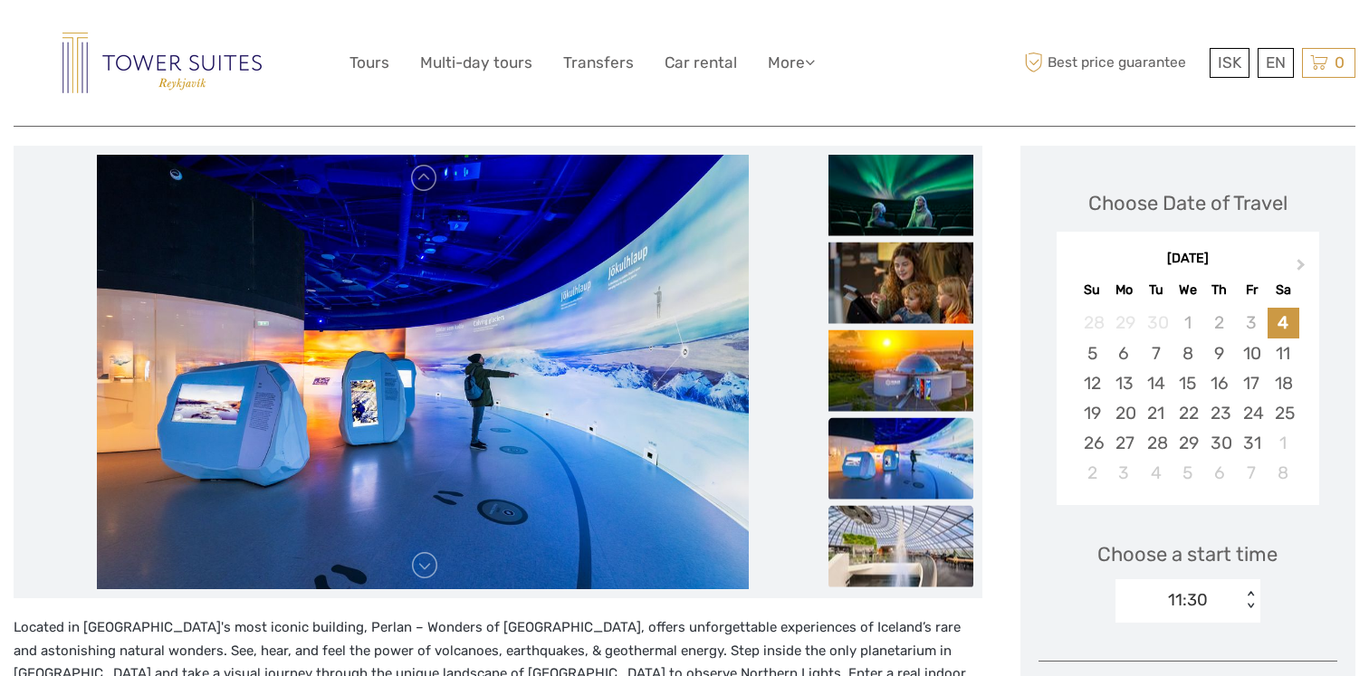
click at [881, 517] on img at bounding box center [900, 546] width 145 height 81
